Goal: Information Seeking & Learning: Learn about a topic

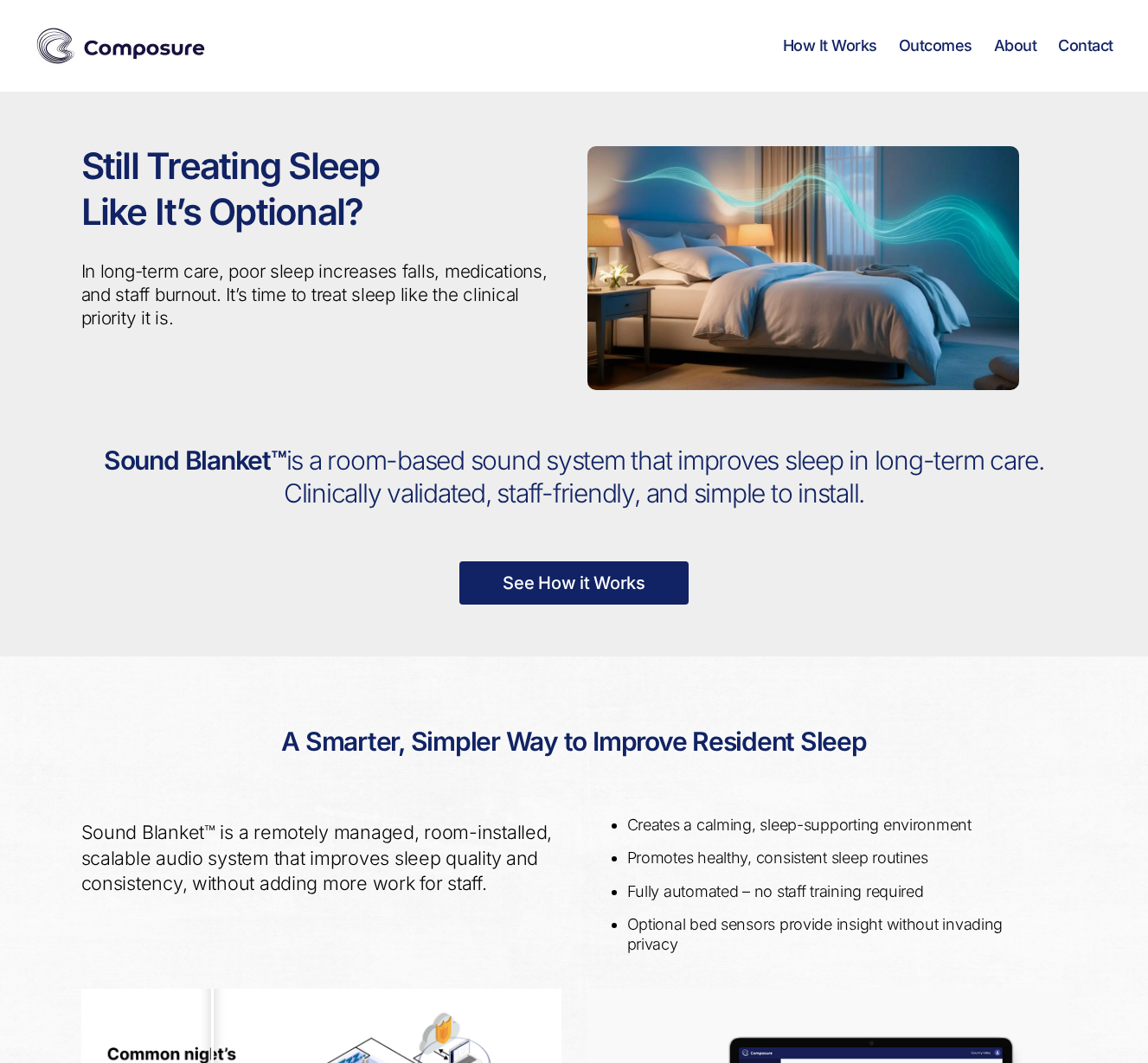
click at [850, 49] on link "How It Works" at bounding box center [830, 46] width 94 height 19
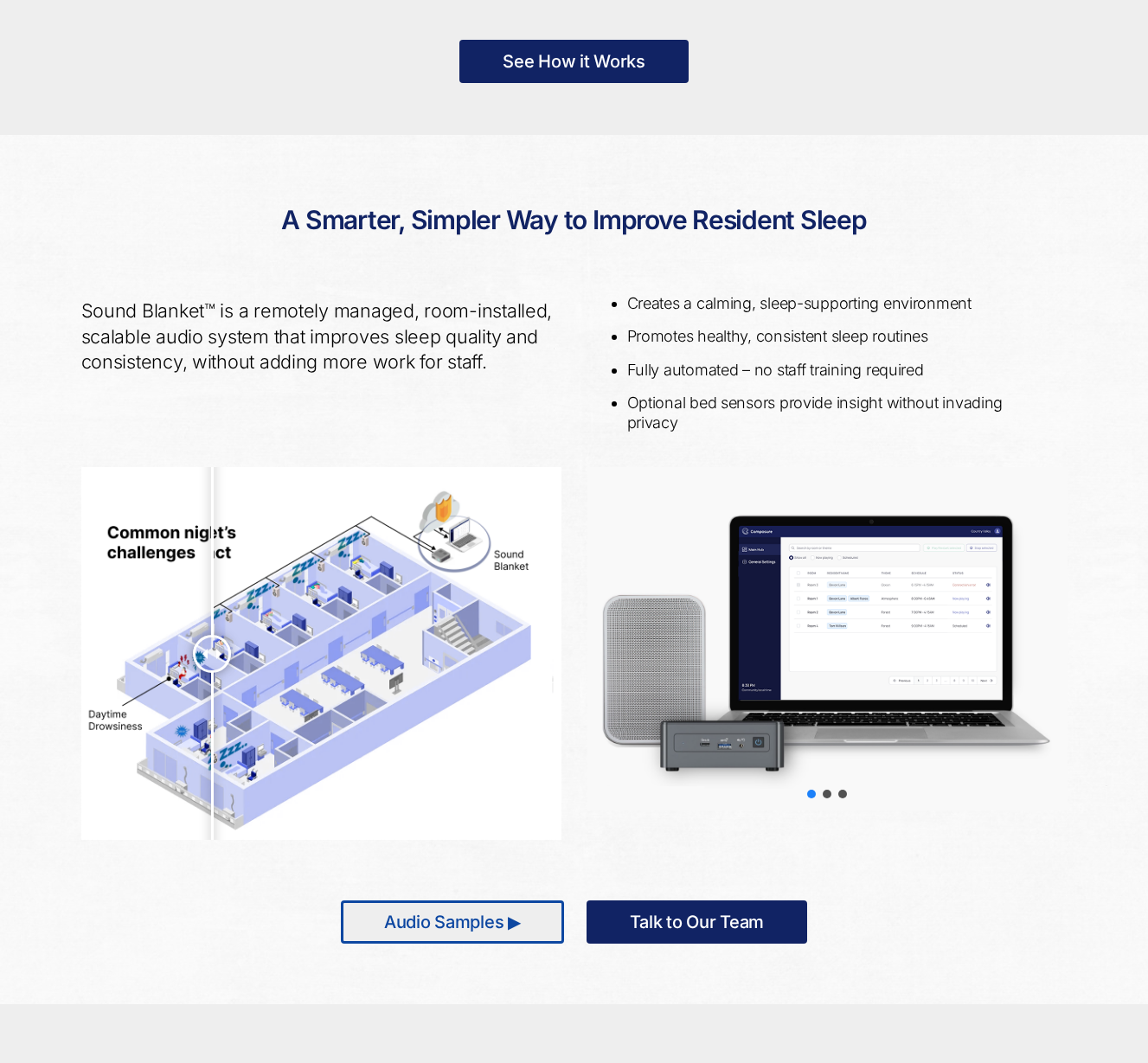
scroll to position [628, 0]
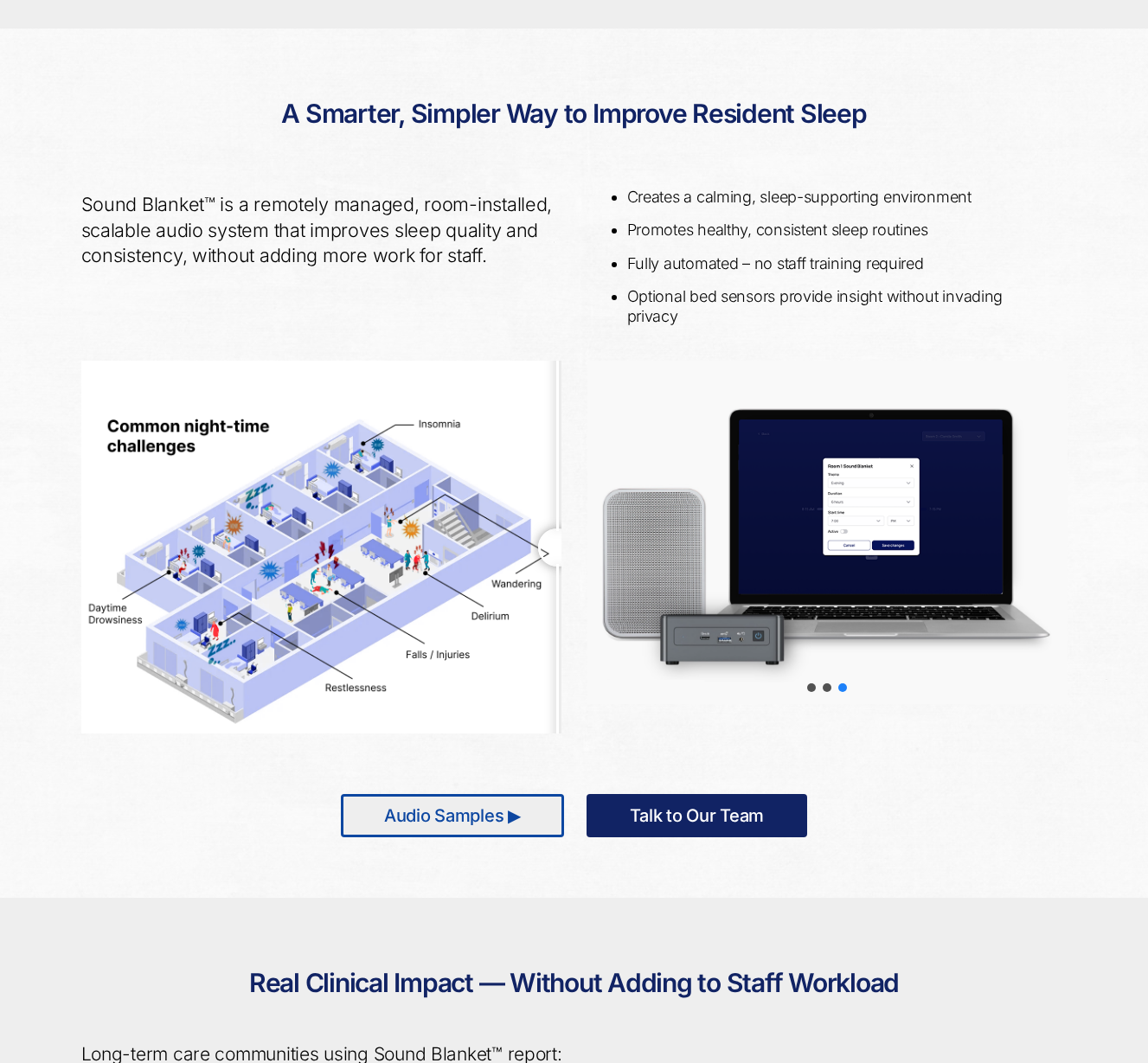
click at [467, 818] on link "Audio Samples ▶" at bounding box center [452, 816] width 223 height 44
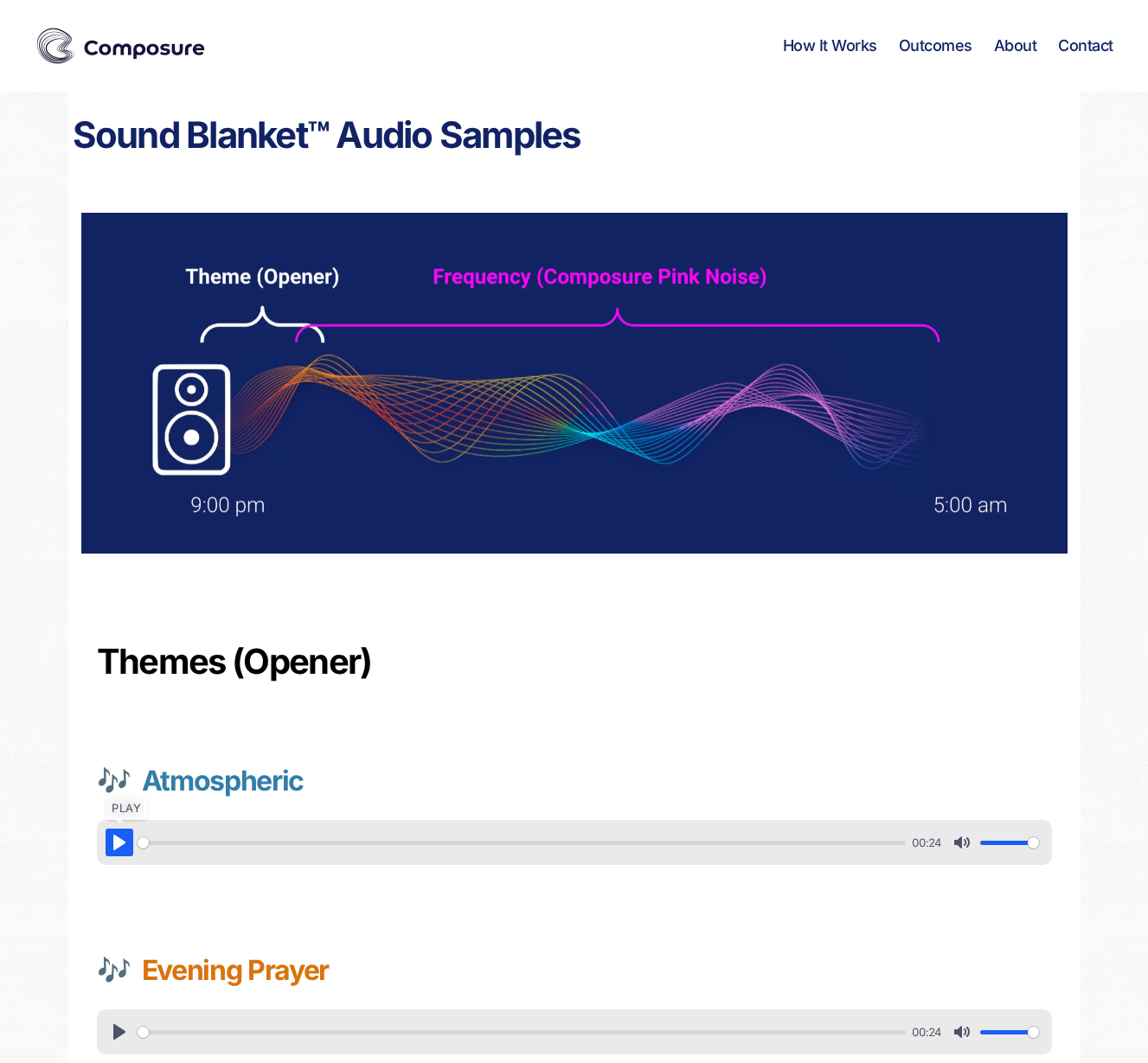
click at [117, 846] on button "Pause Play" at bounding box center [119, 843] width 28 height 28
click at [117, 844] on button "Pause Play" at bounding box center [119, 843] width 28 height 28
type input "20.73"
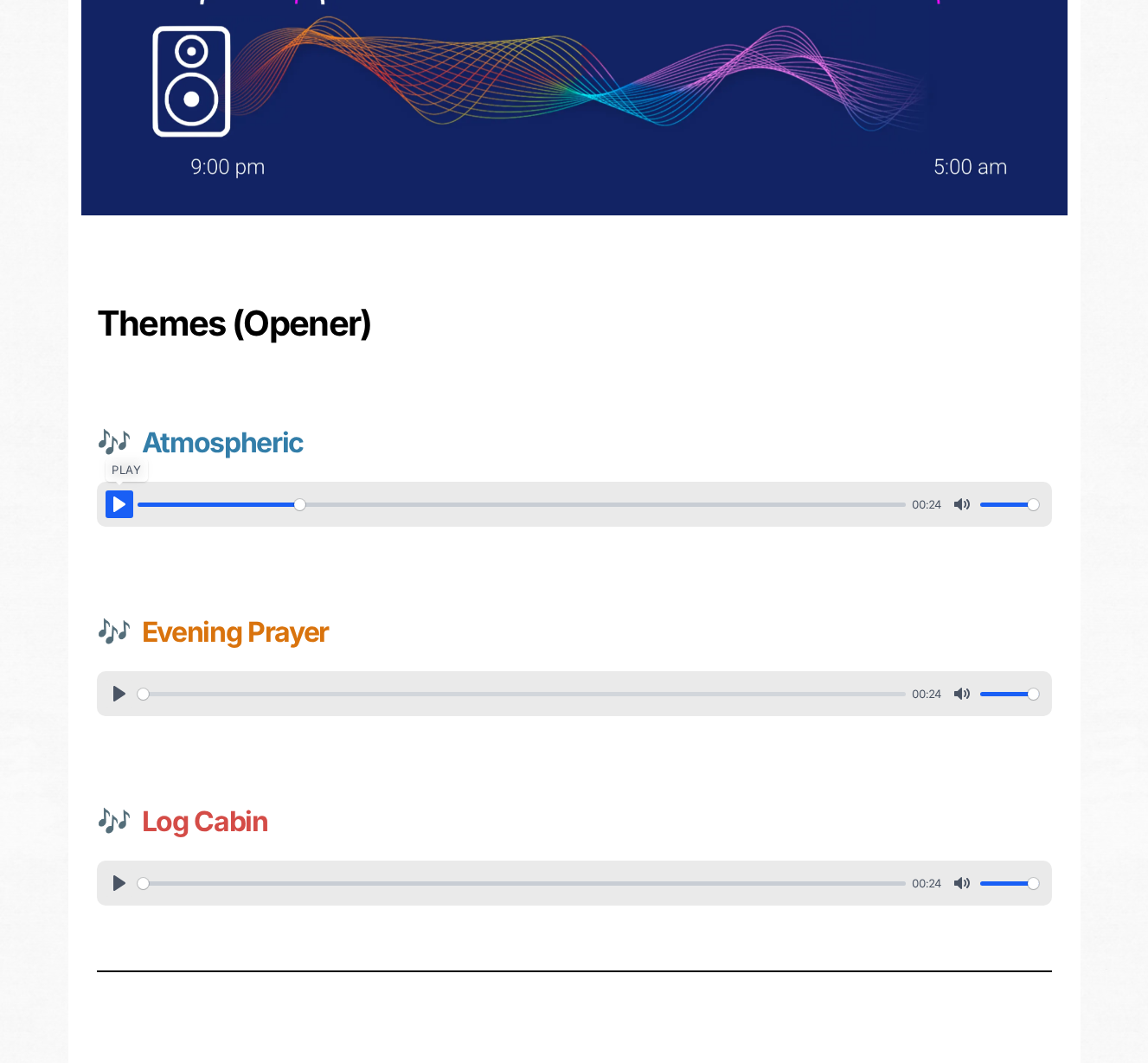
scroll to position [378, 0]
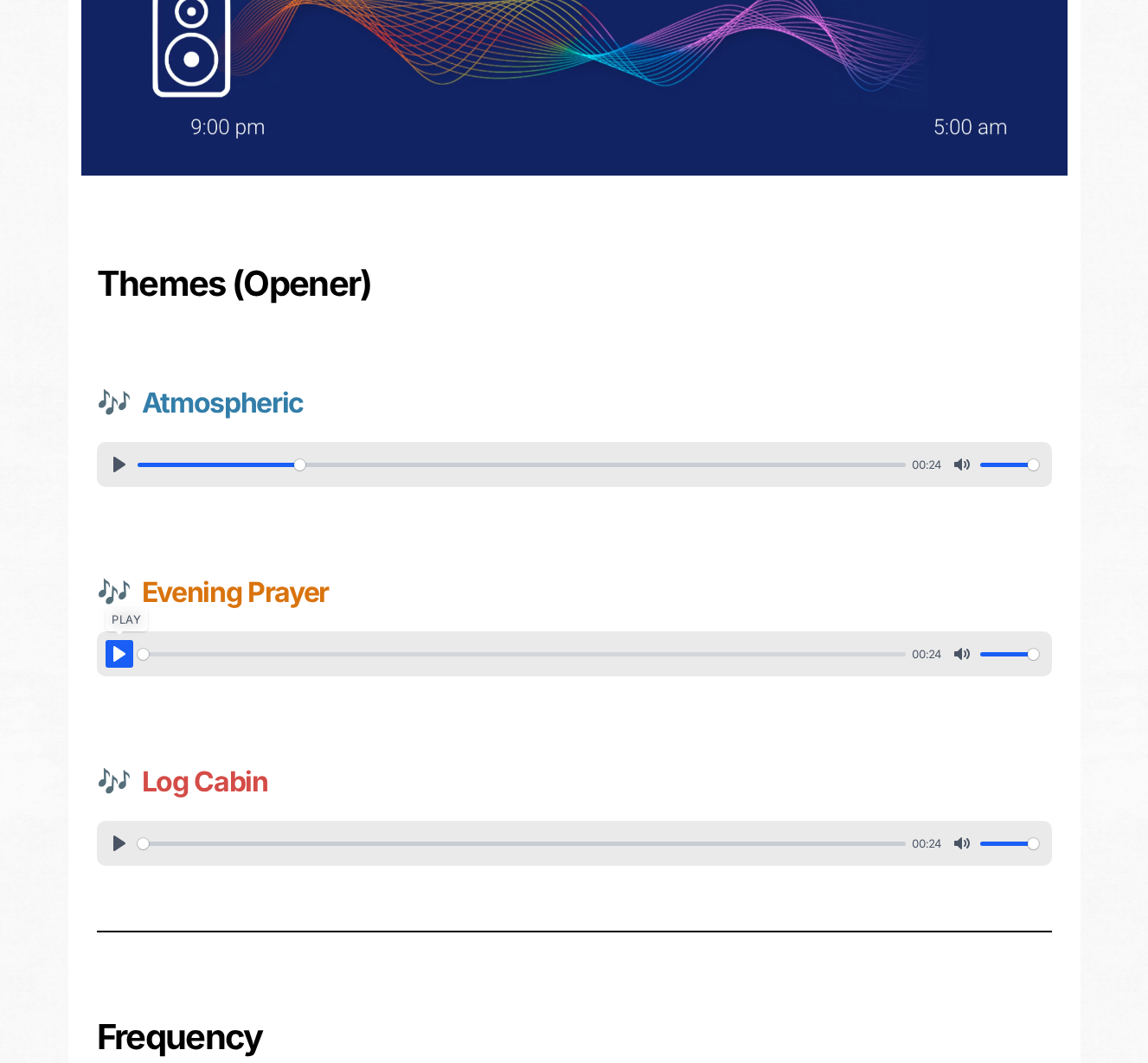
click at [119, 654] on button "Pause Play" at bounding box center [119, 654] width 28 height 28
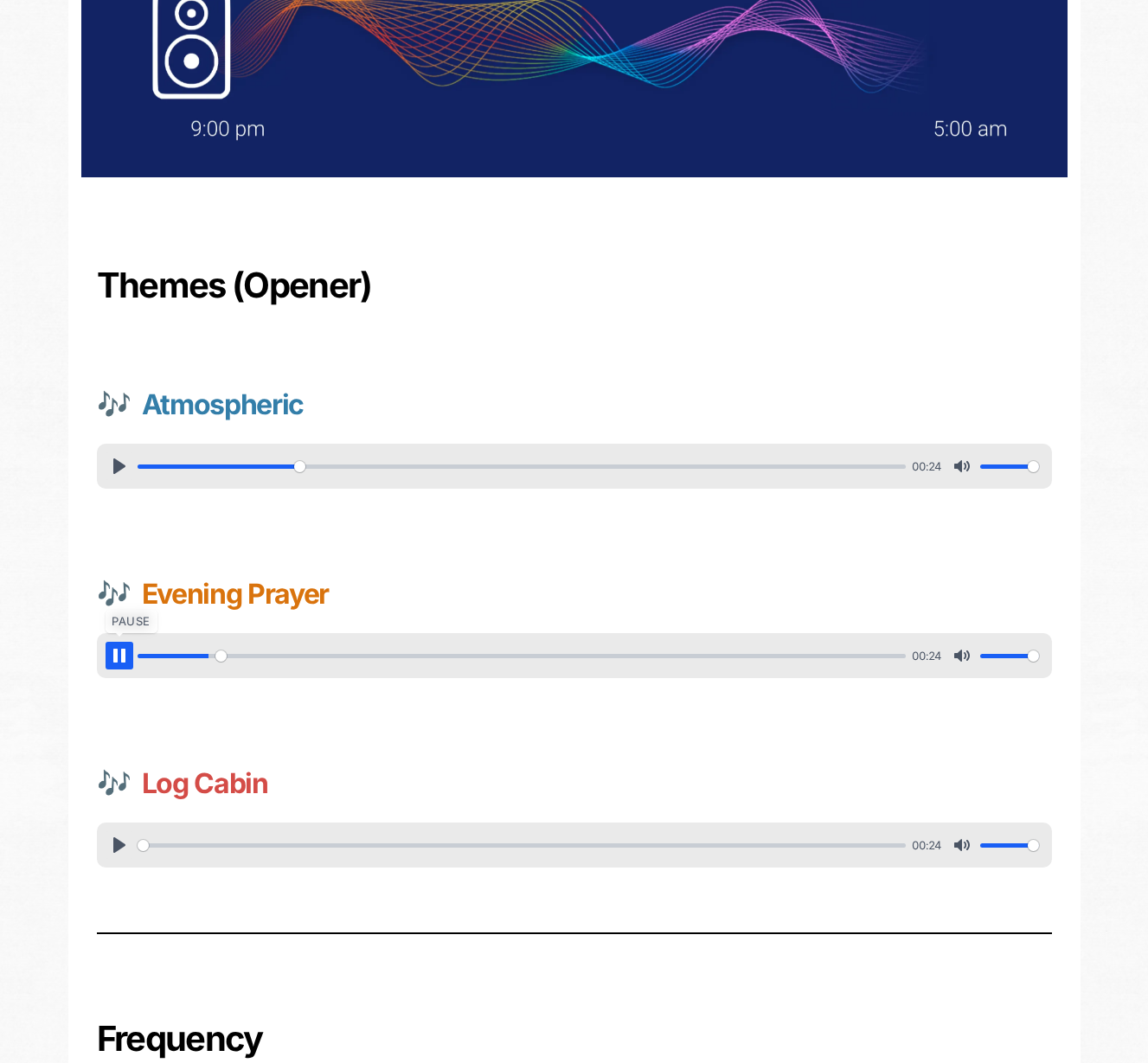
click at [119, 654] on button "Pause Play" at bounding box center [119, 656] width 28 height 28
type input "10.72"
click at [118, 849] on button "Pause Play" at bounding box center [119, 845] width 28 height 28
click at [119, 848] on button "Pause Play" at bounding box center [119, 845] width 28 height 28
type input "5.47"
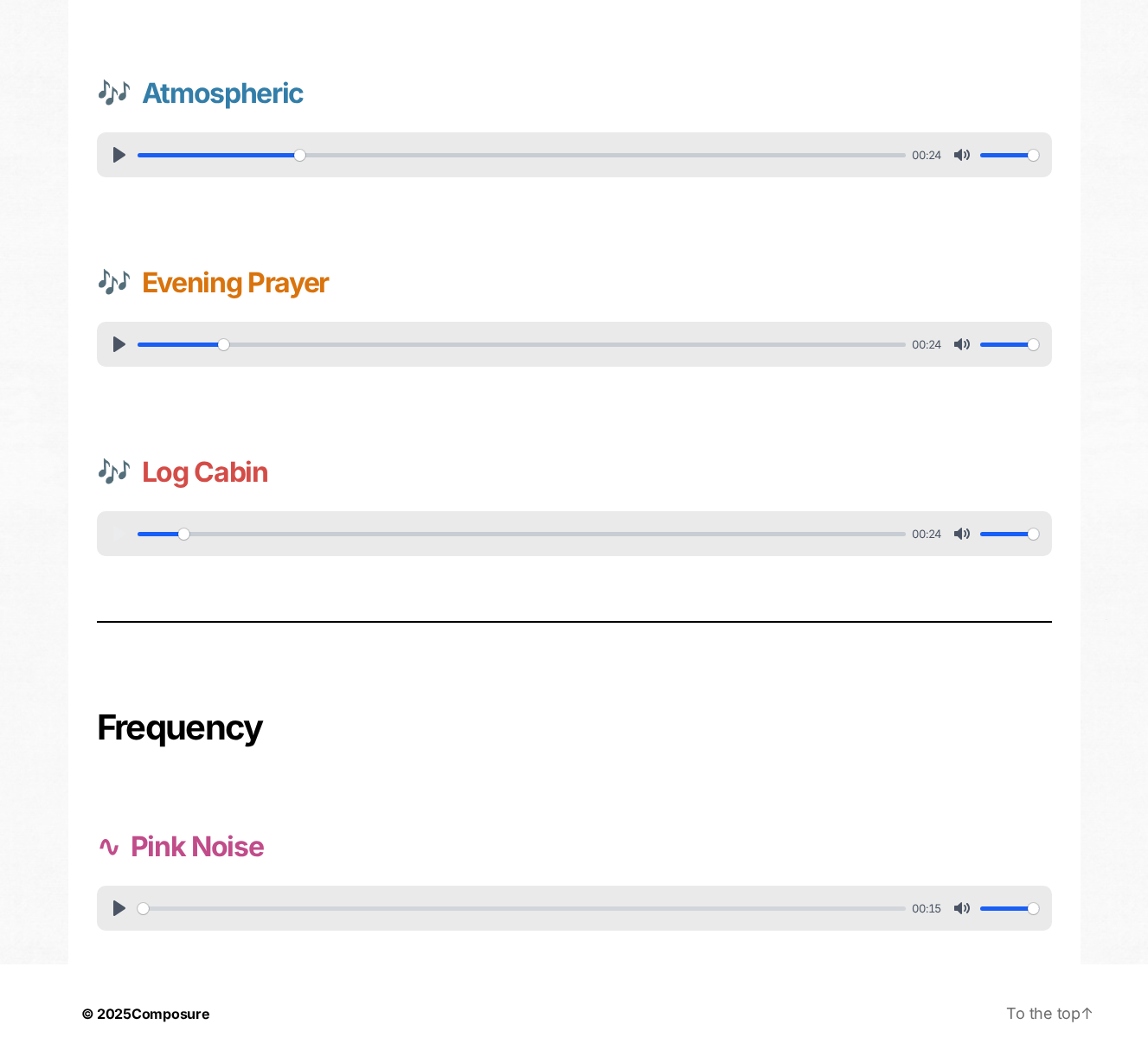
scroll to position [684, 0]
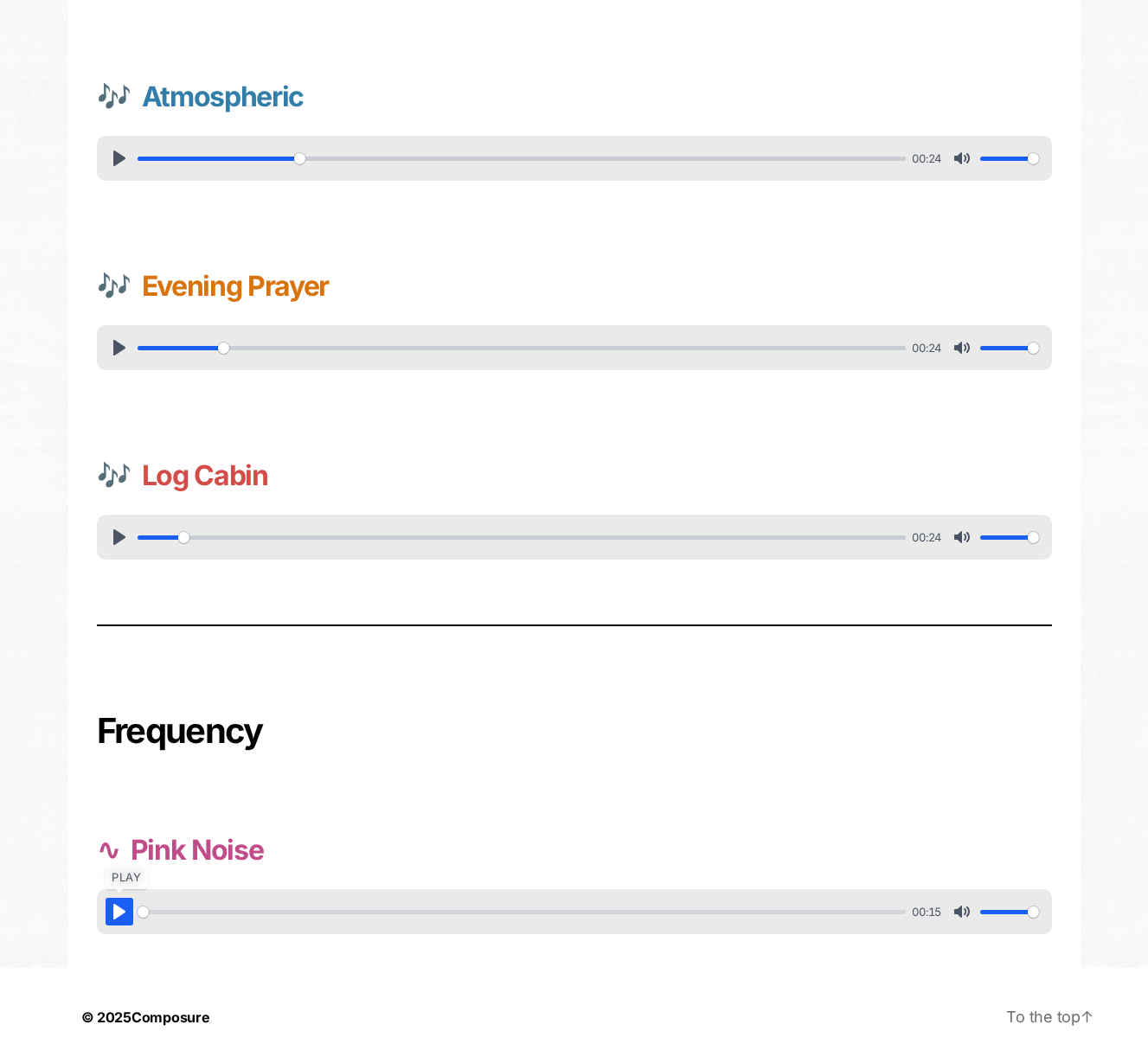
click at [122, 910] on button "Pause Play" at bounding box center [119, 912] width 28 height 28
type input "6.85"
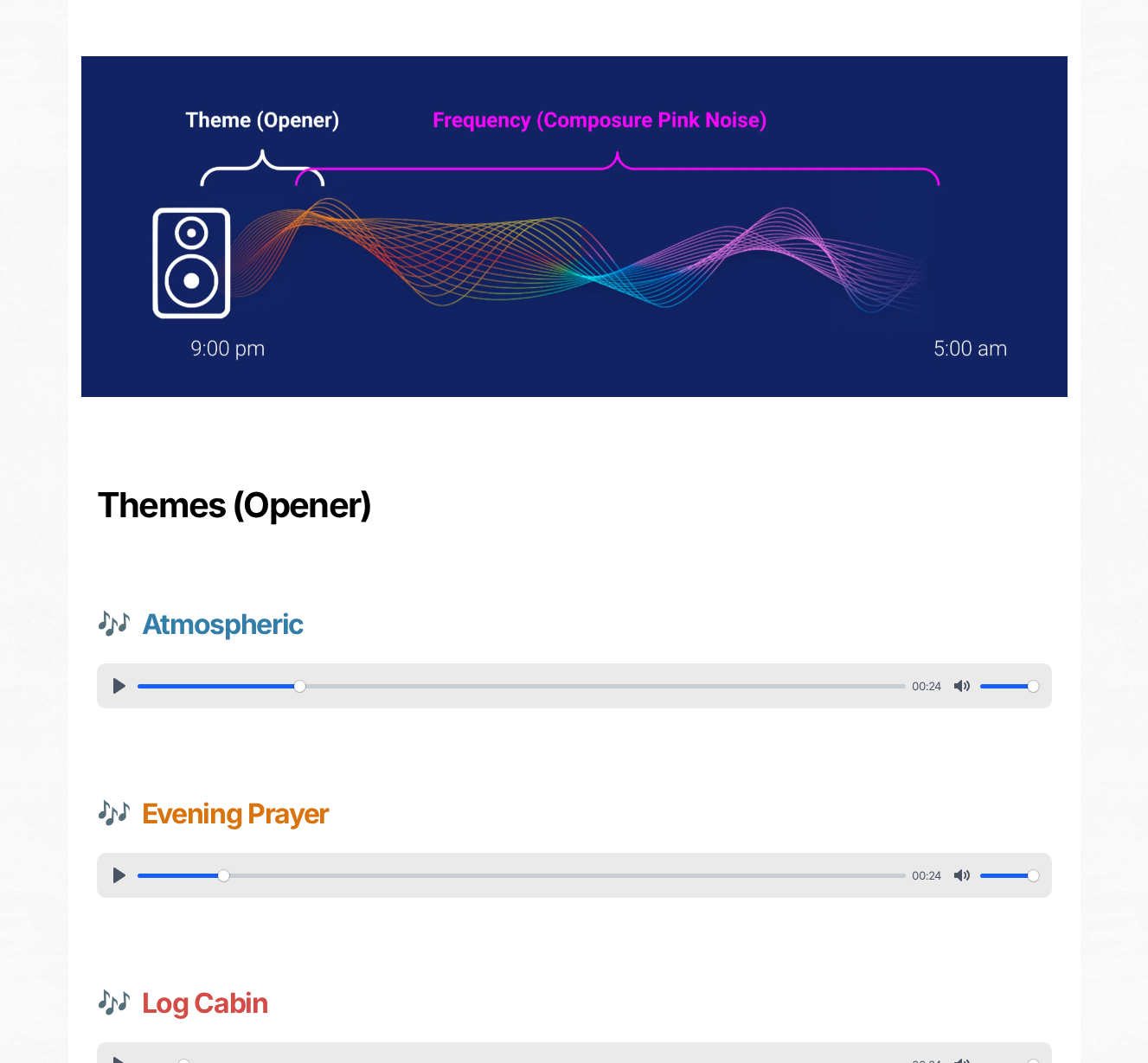
scroll to position [0, 0]
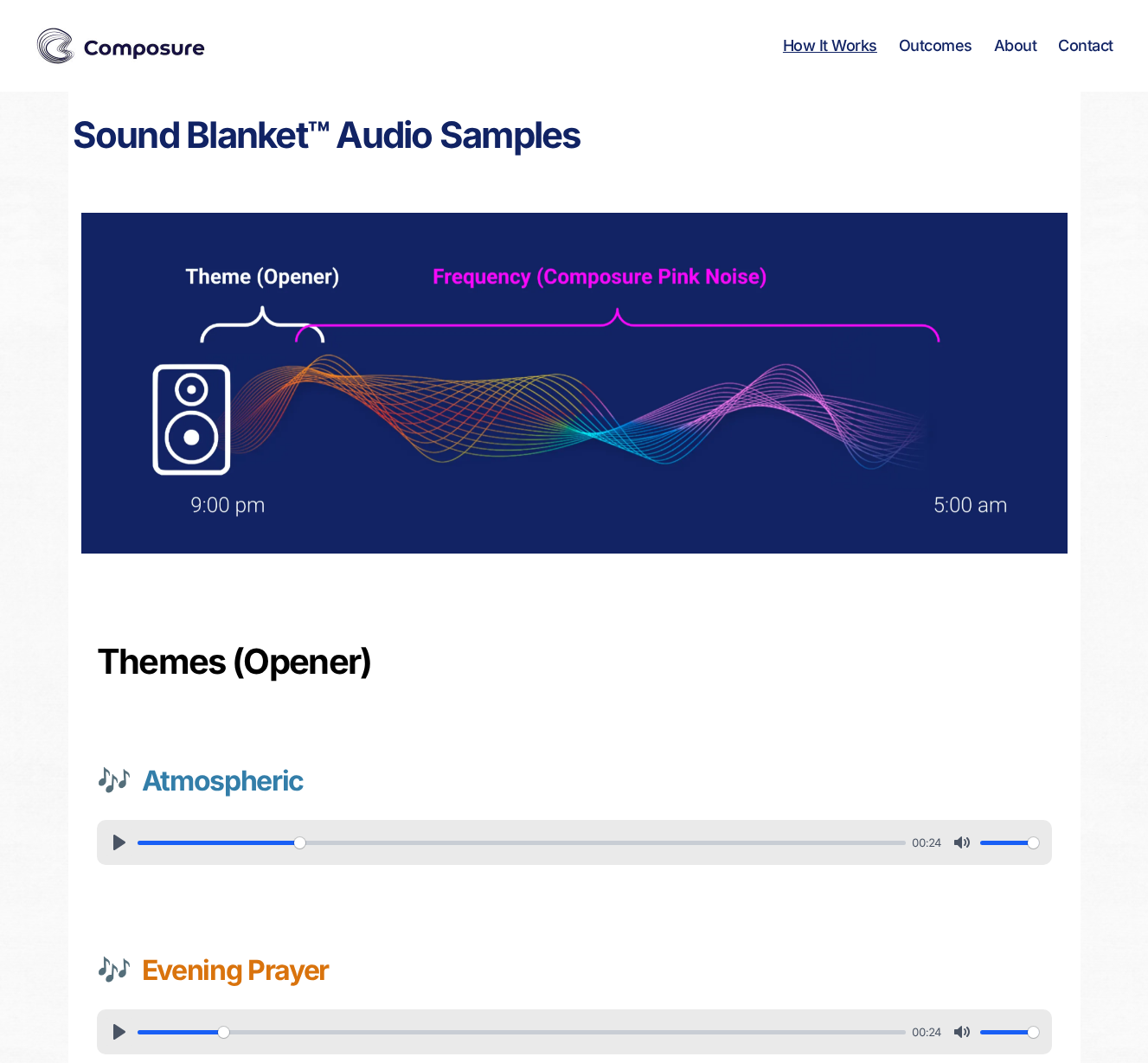
click at [855, 50] on link "How It Works" at bounding box center [830, 46] width 94 height 19
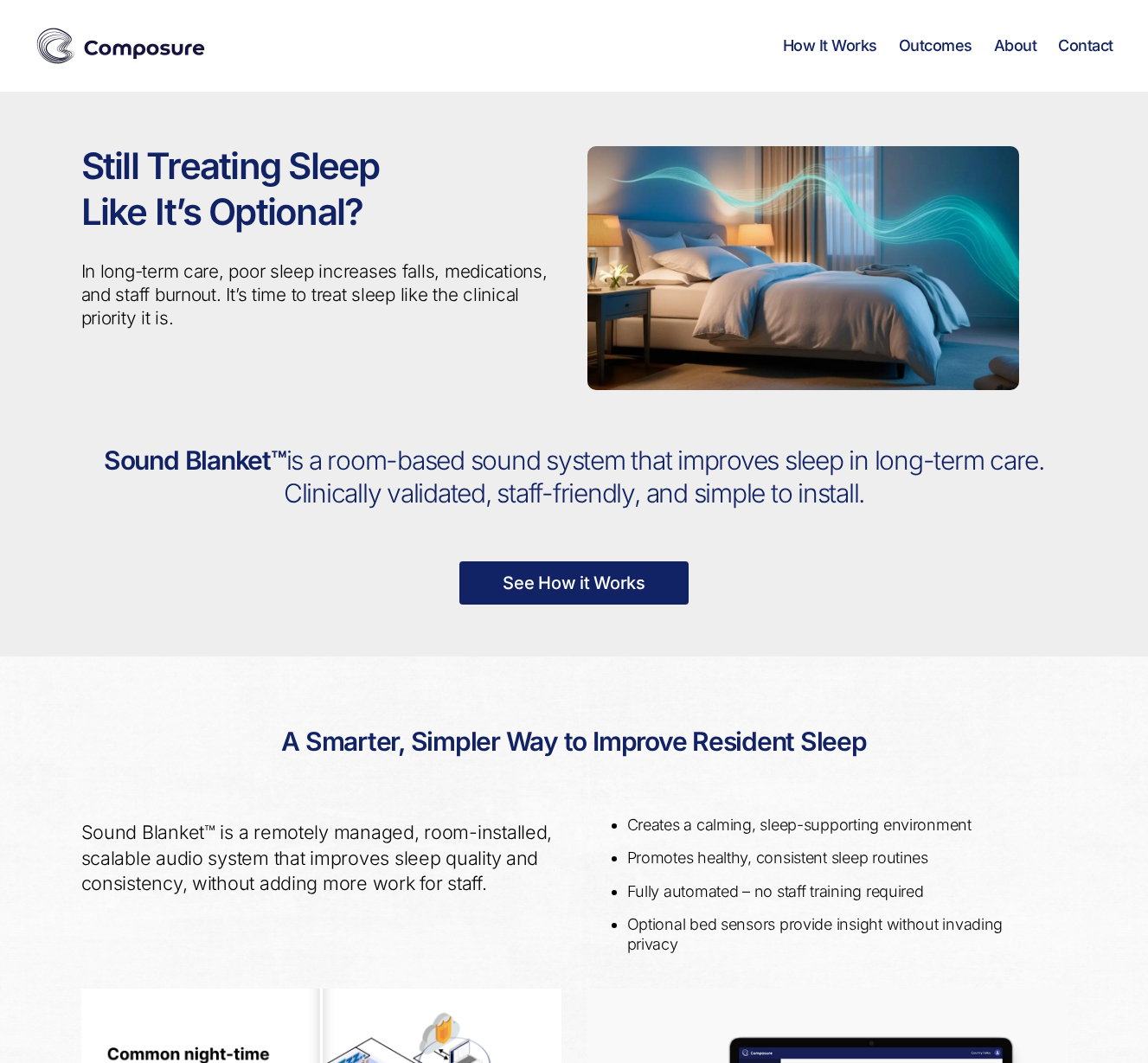
scroll to position [6, 0]
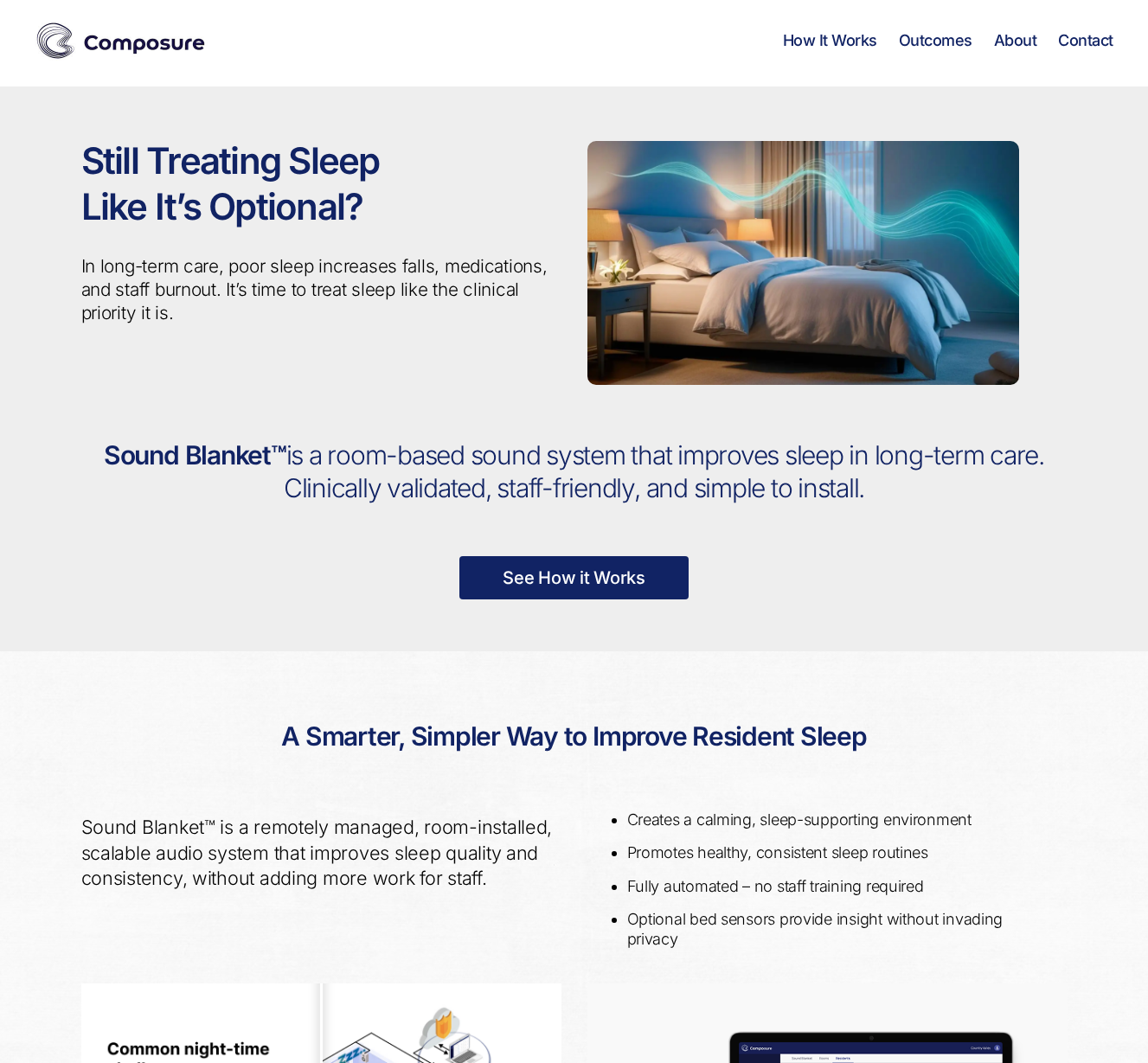
click at [148, 41] on img at bounding box center [121, 40] width 173 height 44
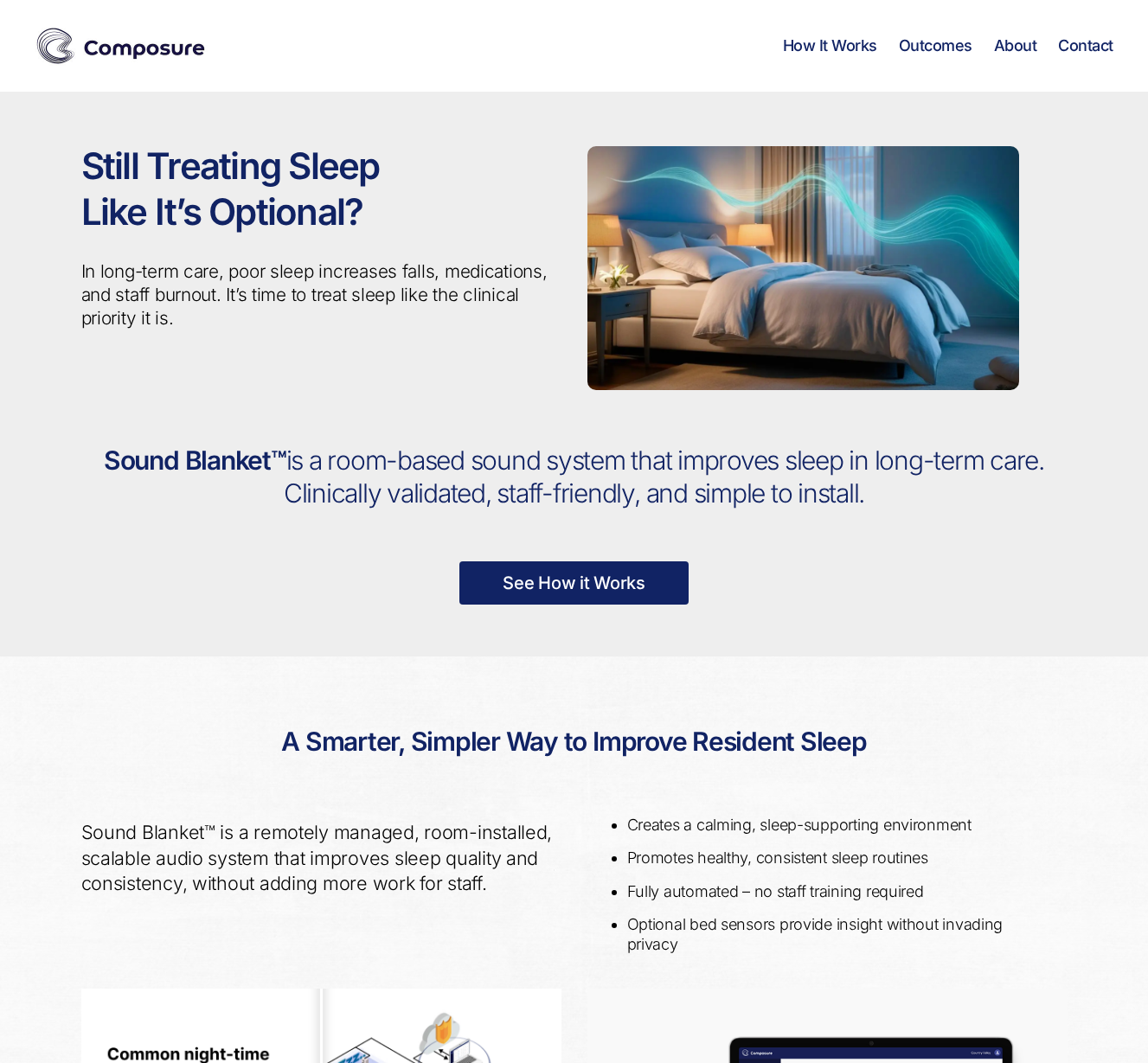
click at [367, 349] on div "Still Treating Sleep Like It’s Optional? In long-term care, poor sleep increase…" at bounding box center [321, 269] width 506 height 353
